Goal: Obtain resource: Obtain resource

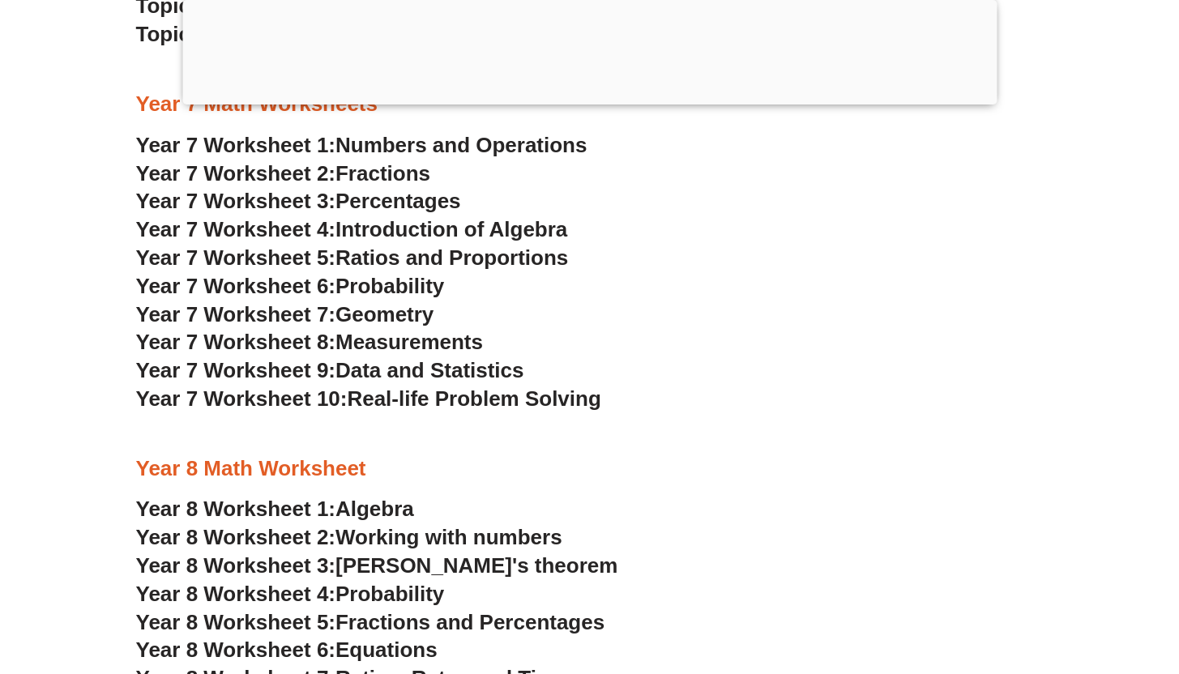
scroll to position [4784, 0]
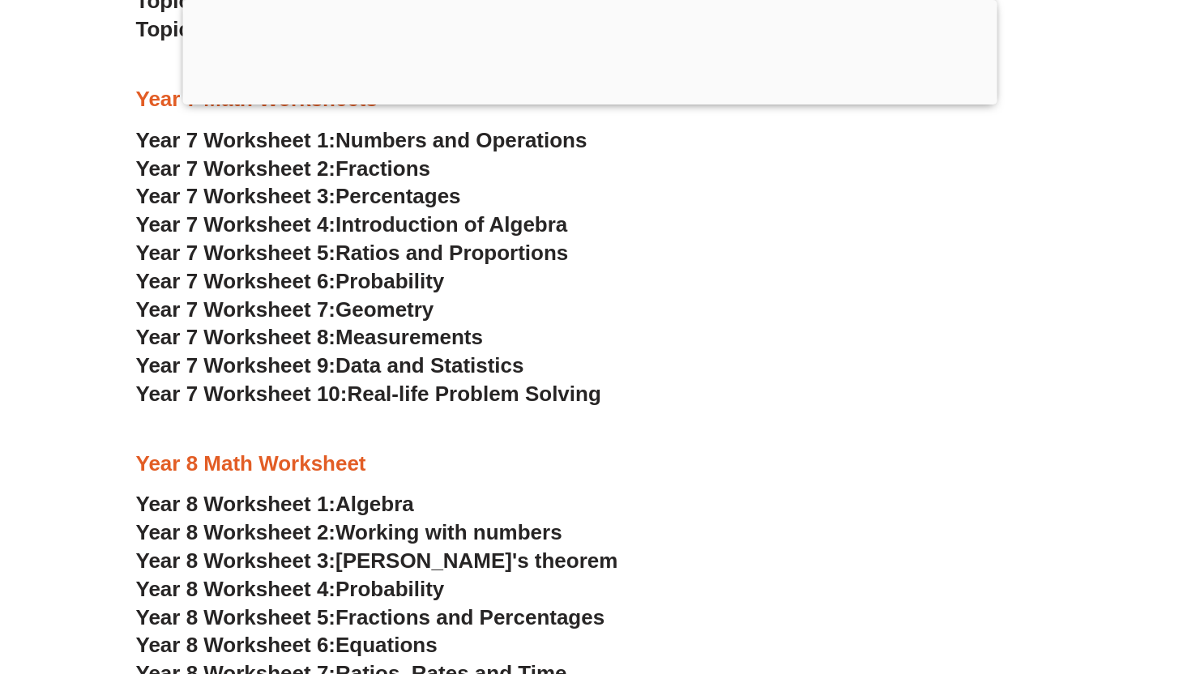
click at [371, 502] on span "Algebra" at bounding box center [374, 504] width 79 height 24
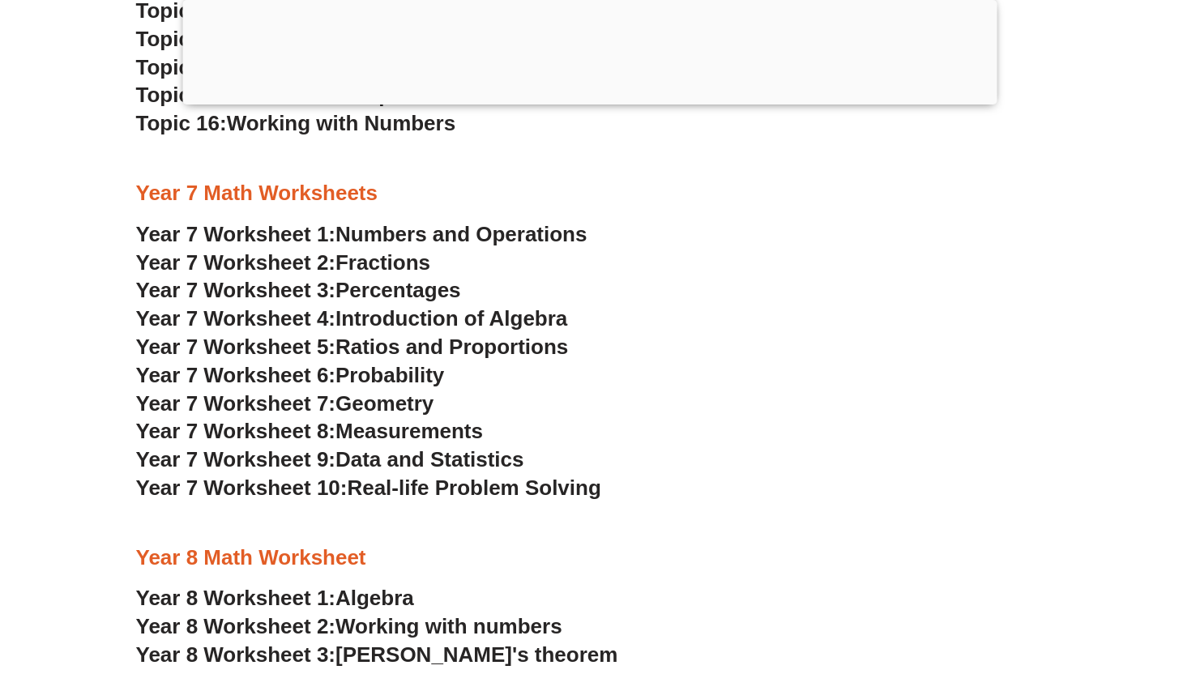
scroll to position [4691, 0]
click at [458, 487] on span "Real-life Problem Solving" at bounding box center [474, 487] width 254 height 24
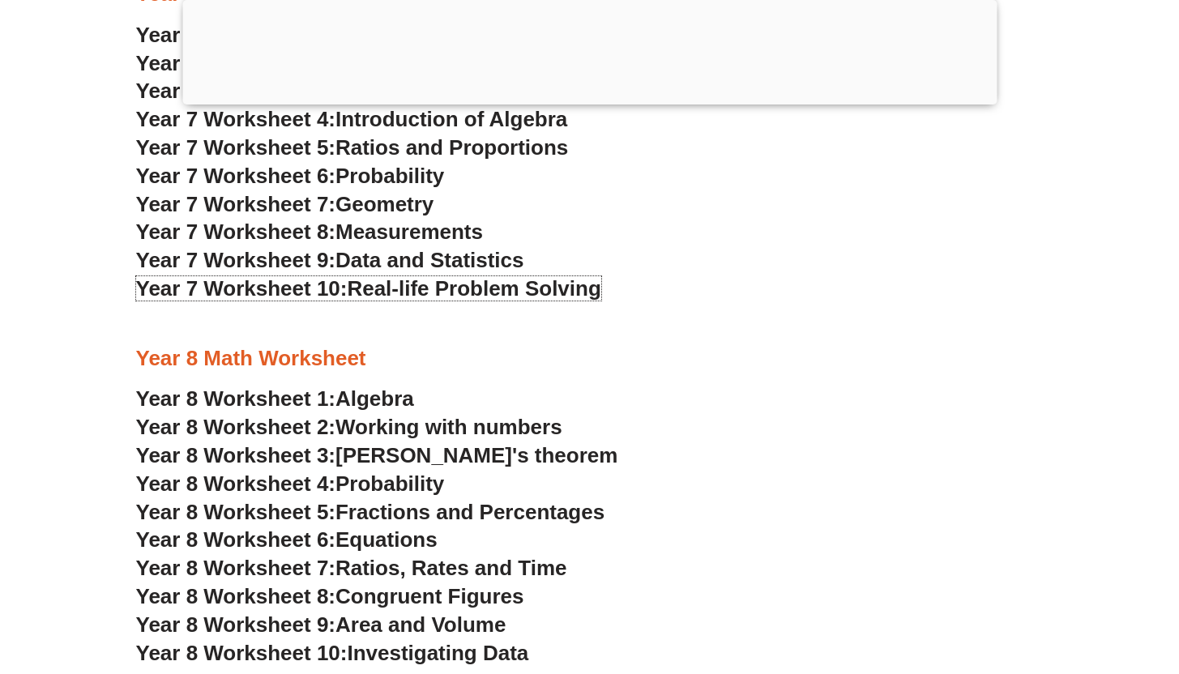
scroll to position [4881, 0]
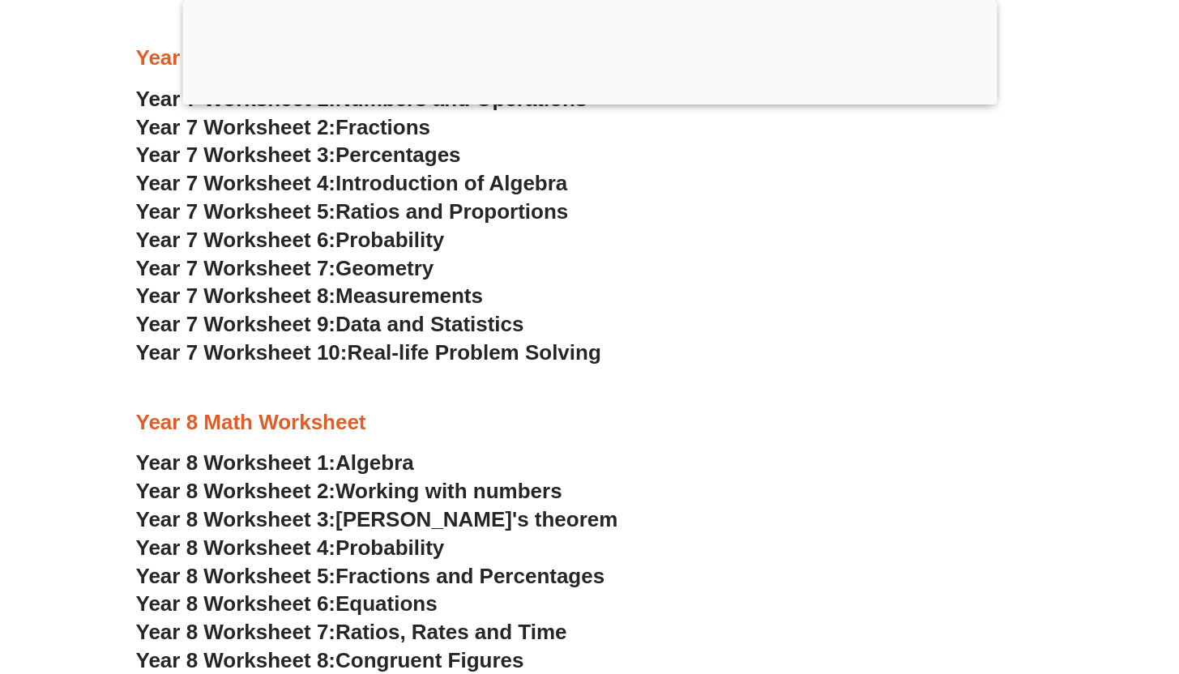
click at [596, 100] on div at bounding box center [589, 100] width 814 height 0
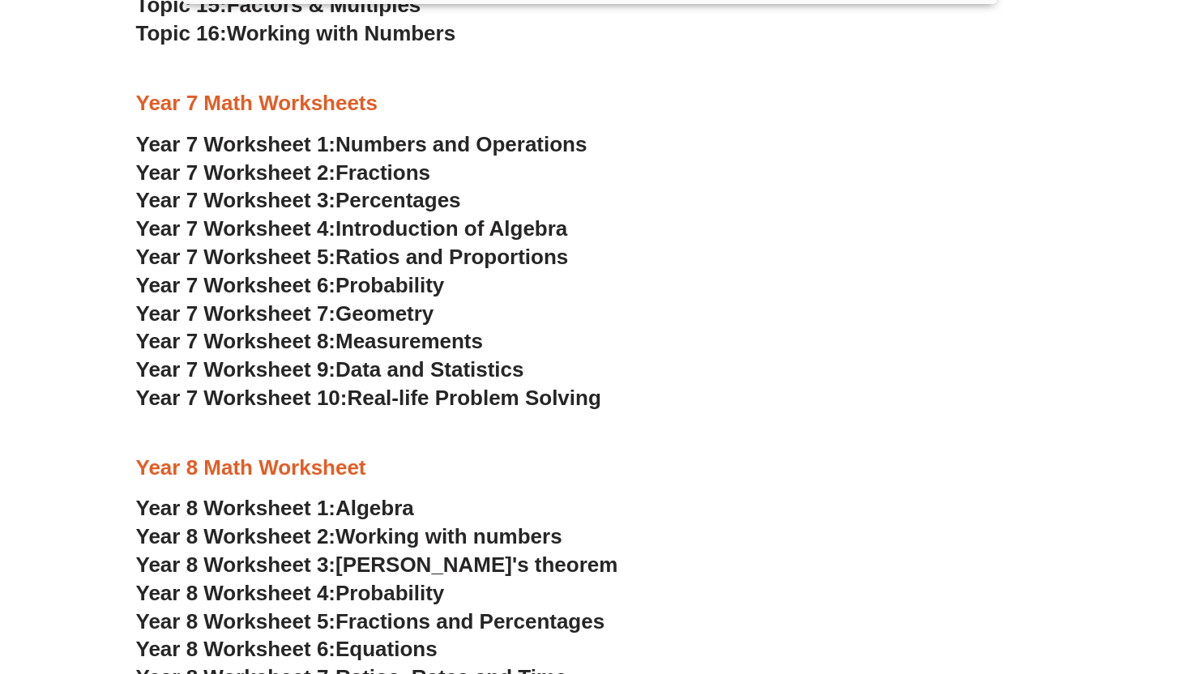
scroll to position [4652, 0]
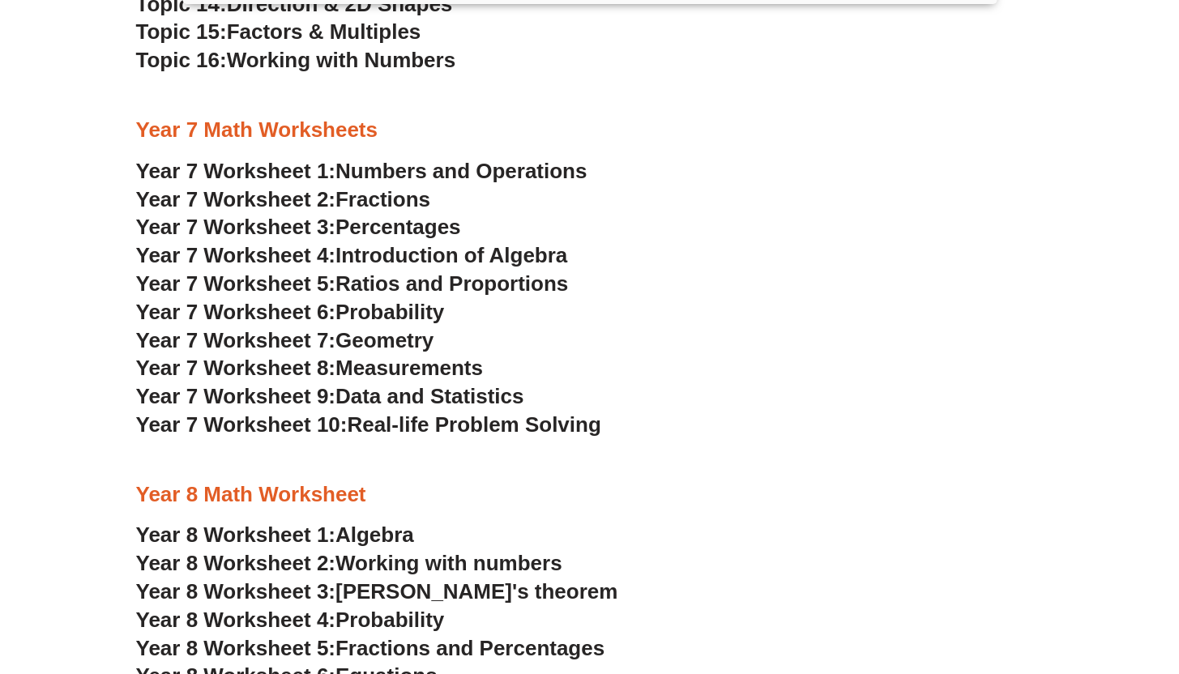
click at [489, 169] on span "Numbers and Operations" at bounding box center [460, 171] width 251 height 24
click at [694, 164] on h3 "Year 7 Worksheet 1: Numbers and Operations" at bounding box center [589, 172] width 907 height 28
click at [514, 172] on span "Numbers and Operations" at bounding box center [460, 171] width 251 height 24
click at [694, 184] on h3 "Year 7 Worksheet 1: Numbers and Operations" at bounding box center [589, 172] width 907 height 28
click at [409, 201] on span "Fractions" at bounding box center [382, 199] width 95 height 24
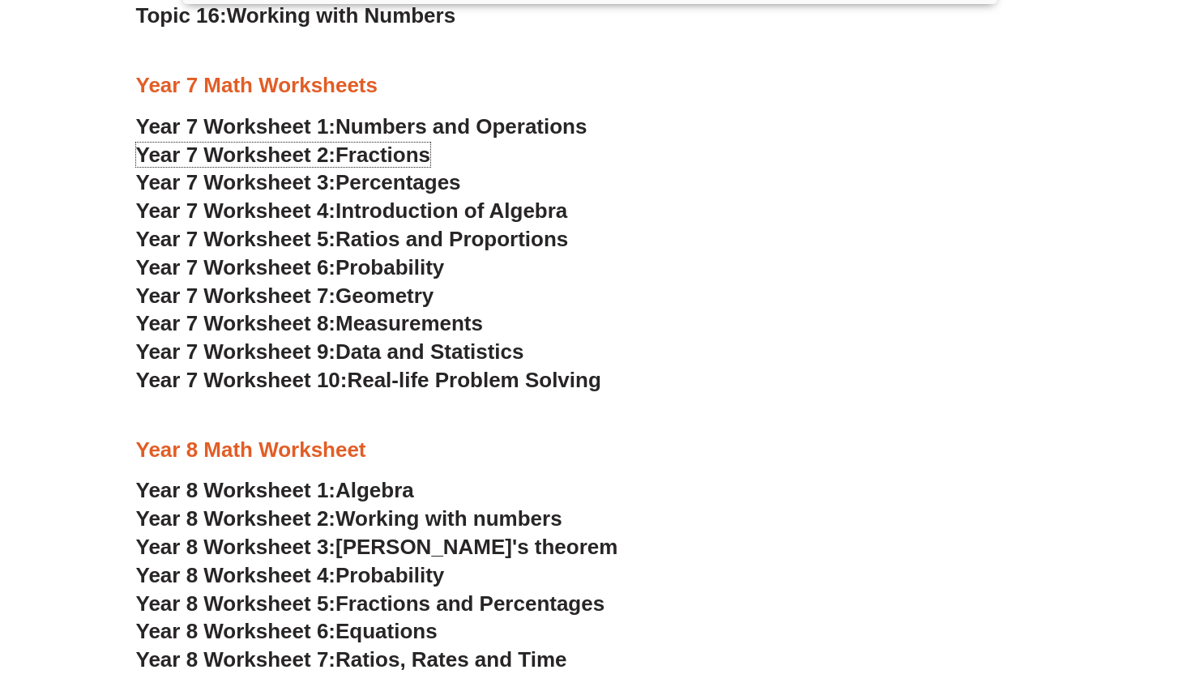
scroll to position [4693, 0]
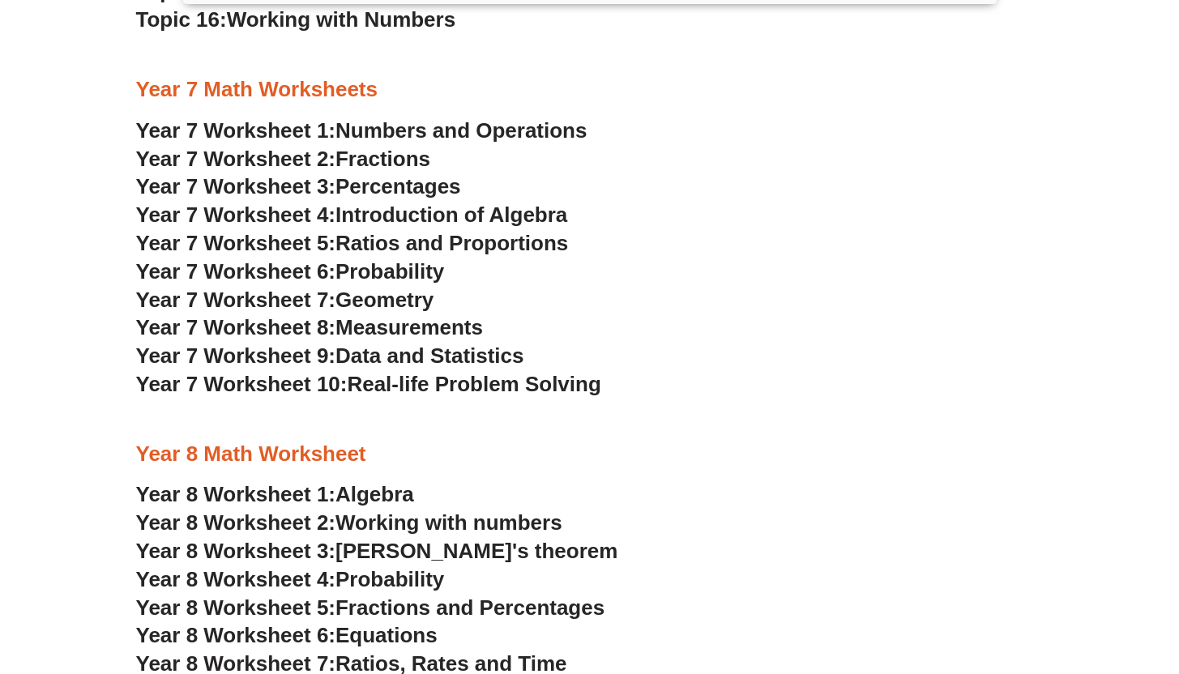
click at [897, 348] on h3 "Year 7 Worksheet 9: Data and Statistics" at bounding box center [589, 357] width 907 height 28
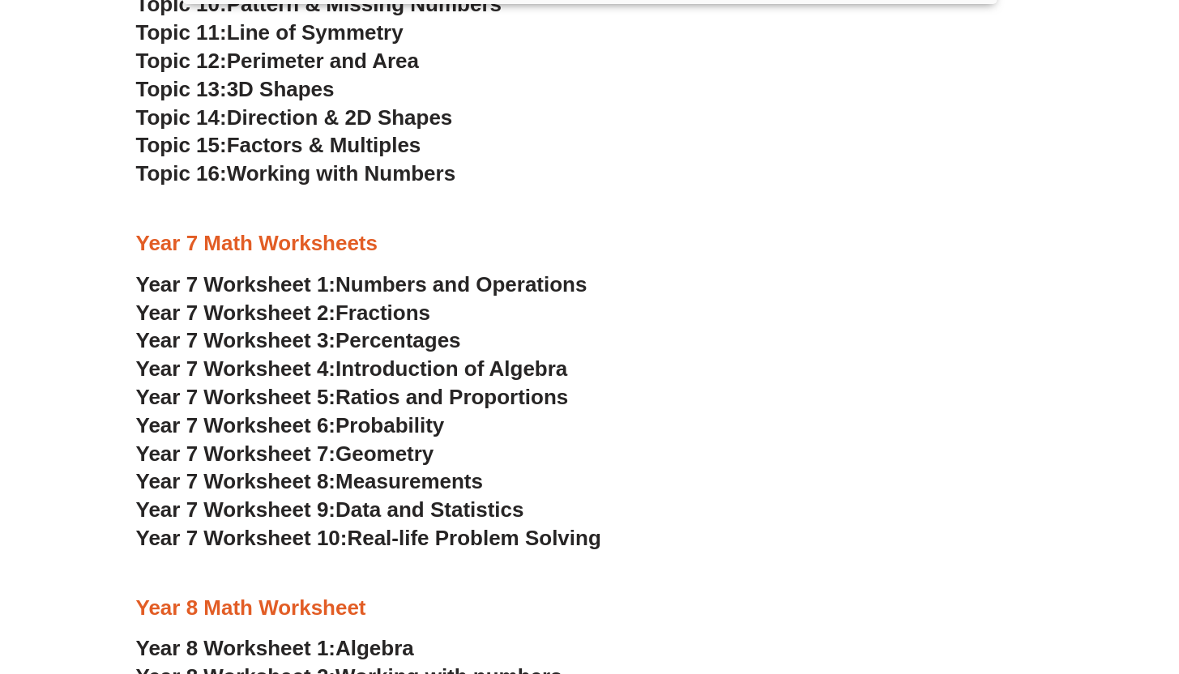
scroll to position [4545, 0]
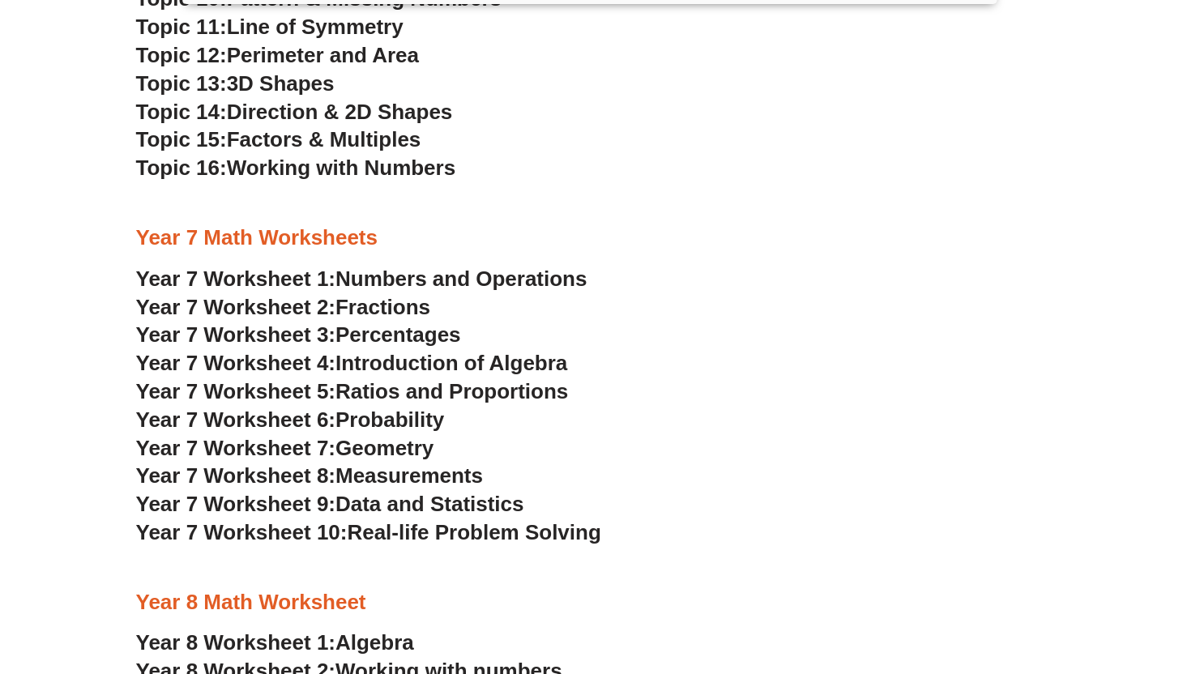
click at [535, 368] on span "Introduction of Algebra" at bounding box center [451, 363] width 232 height 24
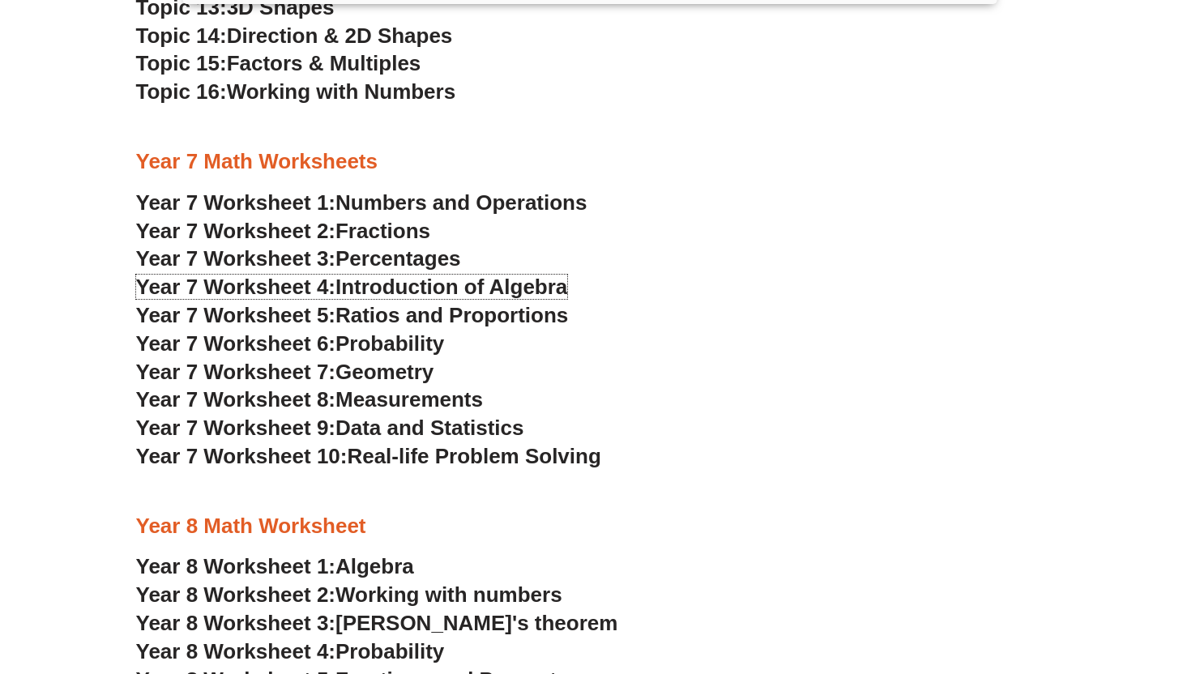
scroll to position [4673, 0]
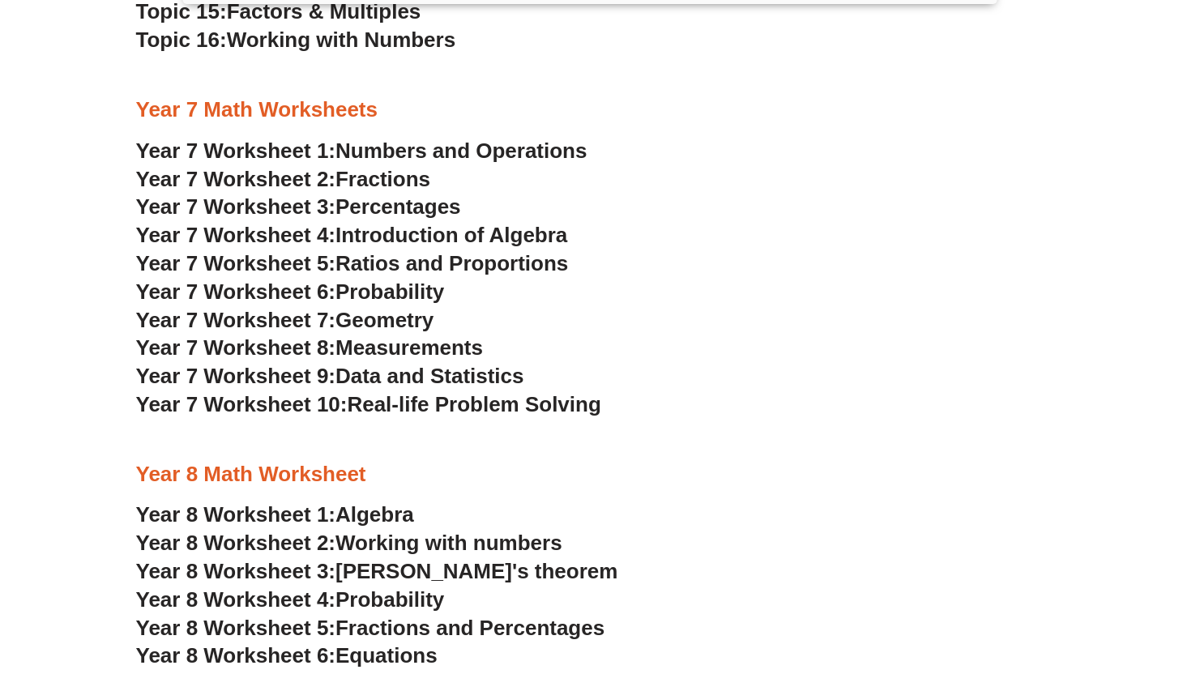
click at [734, 319] on h3 "Year 7 Worksheet 7: Geometry" at bounding box center [589, 321] width 907 height 28
click at [374, 331] on span "Geometry" at bounding box center [384, 320] width 98 height 24
click at [445, 194] on h3 "Year 7 Worksheet 3: Percentages" at bounding box center [589, 208] width 907 height 28
click at [445, 201] on span "Percentages" at bounding box center [398, 206] width 126 height 24
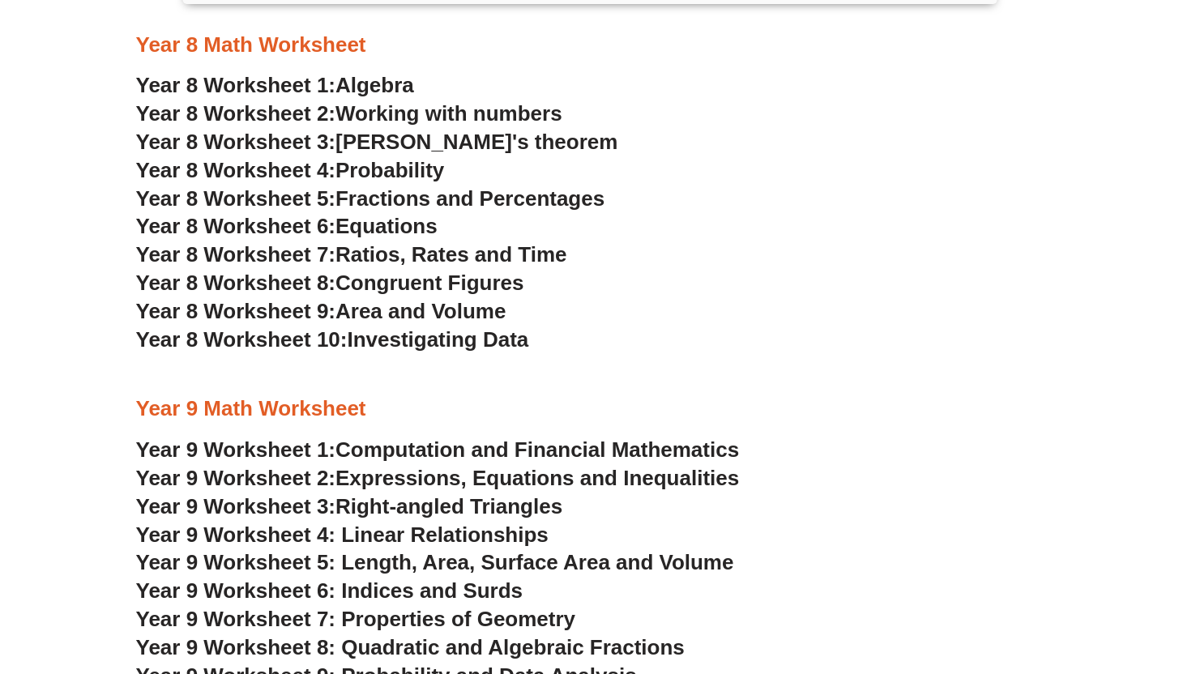
scroll to position [5101, 0]
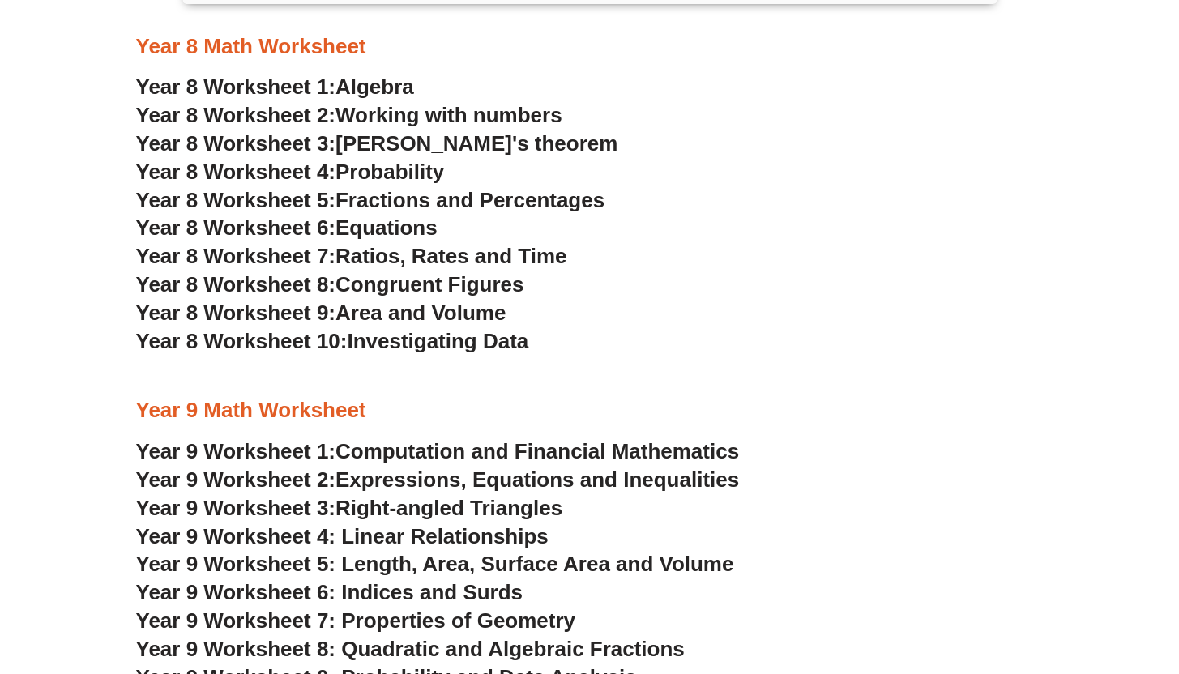
click at [395, 88] on span "Algebra" at bounding box center [374, 87] width 79 height 24
